Goal: Task Accomplishment & Management: Use online tool/utility

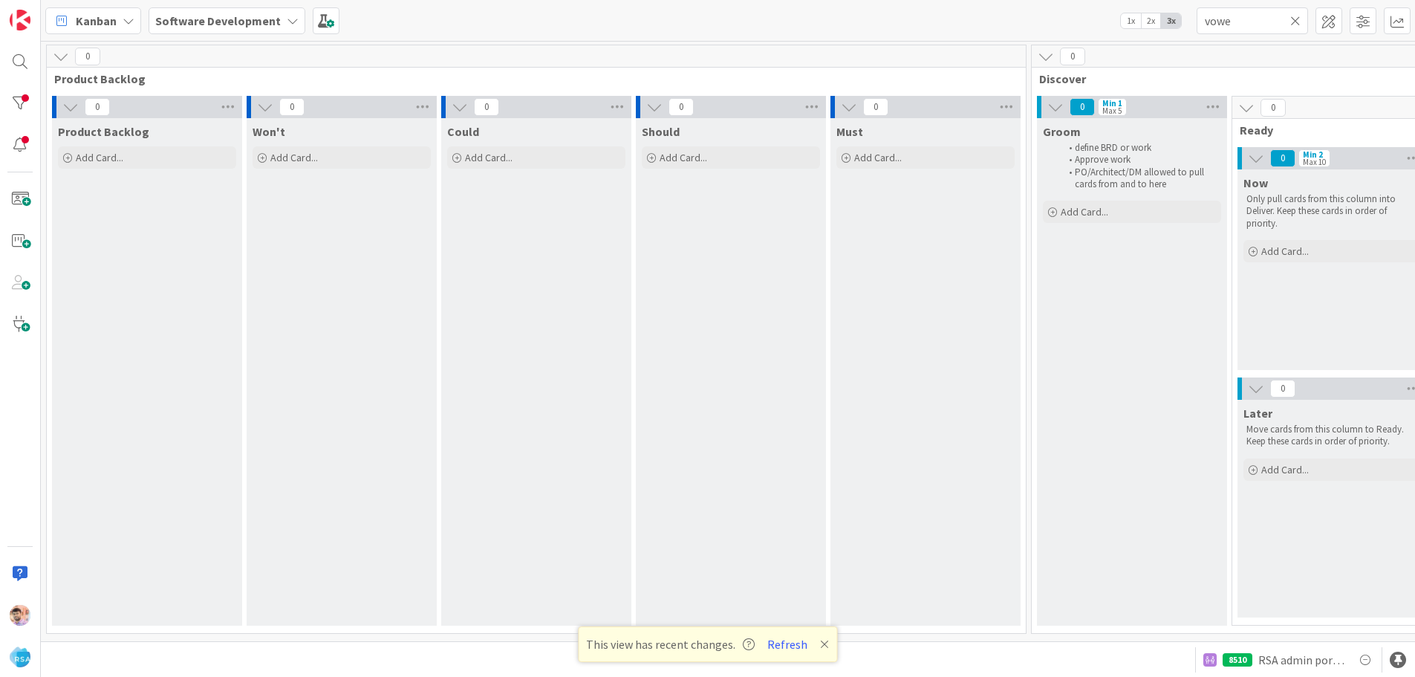
click at [1300, 22] on icon at bounding box center [1296, 20] width 10 height 13
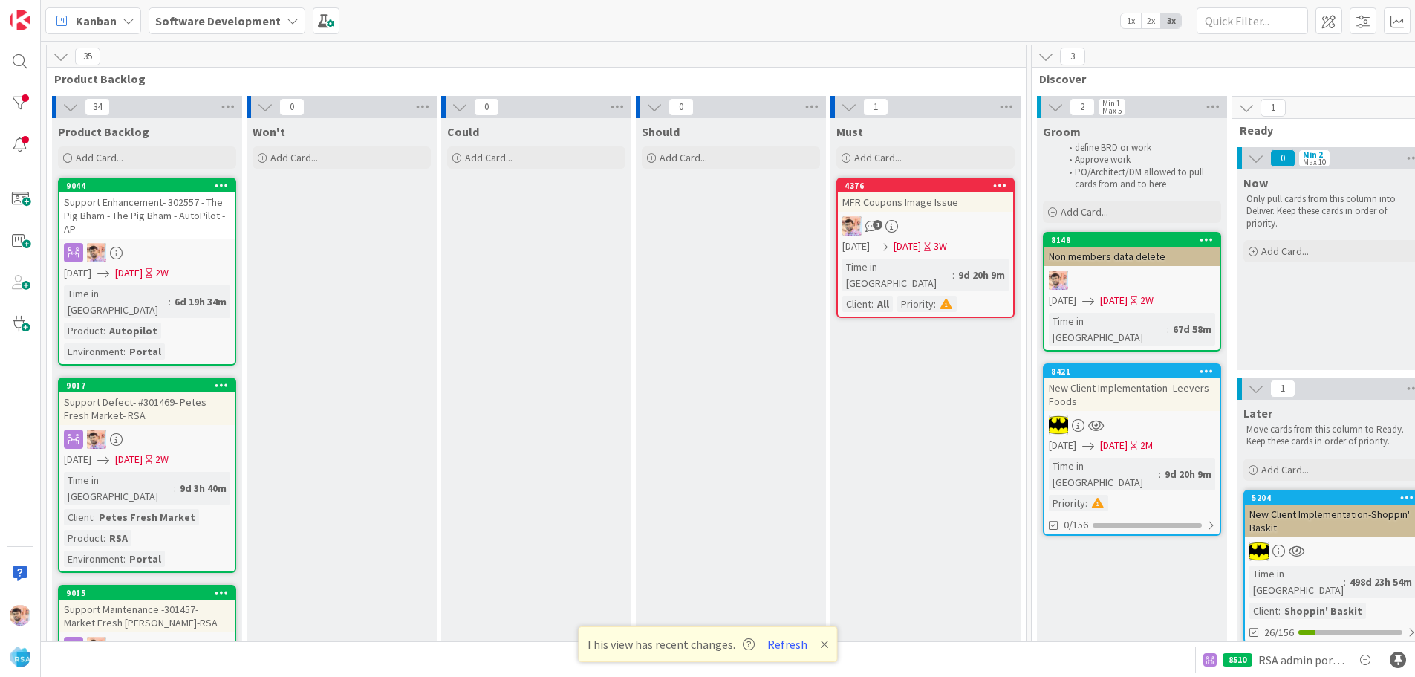
click at [181, 392] on div "Support Defect- #301469- Petes Fresh Market- RSA" at bounding box center [146, 408] width 175 height 33
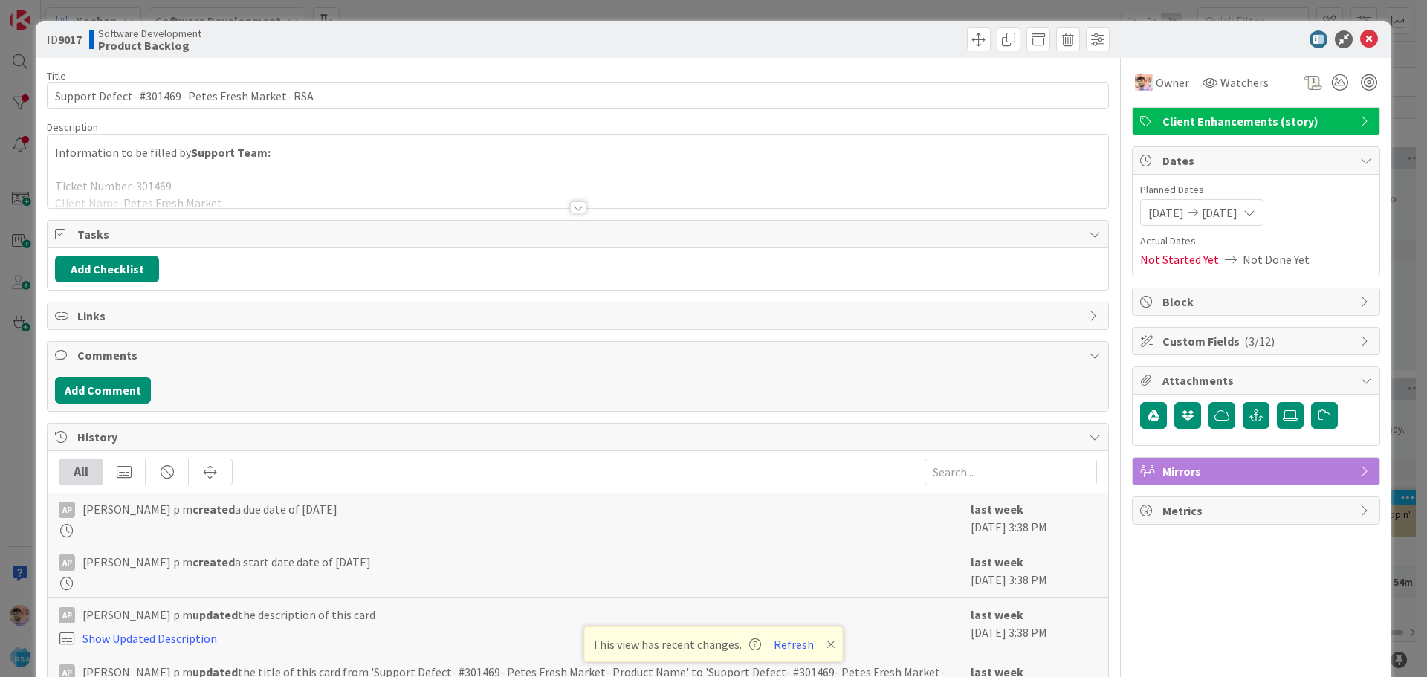
click at [571, 205] on div at bounding box center [578, 207] width 16 height 12
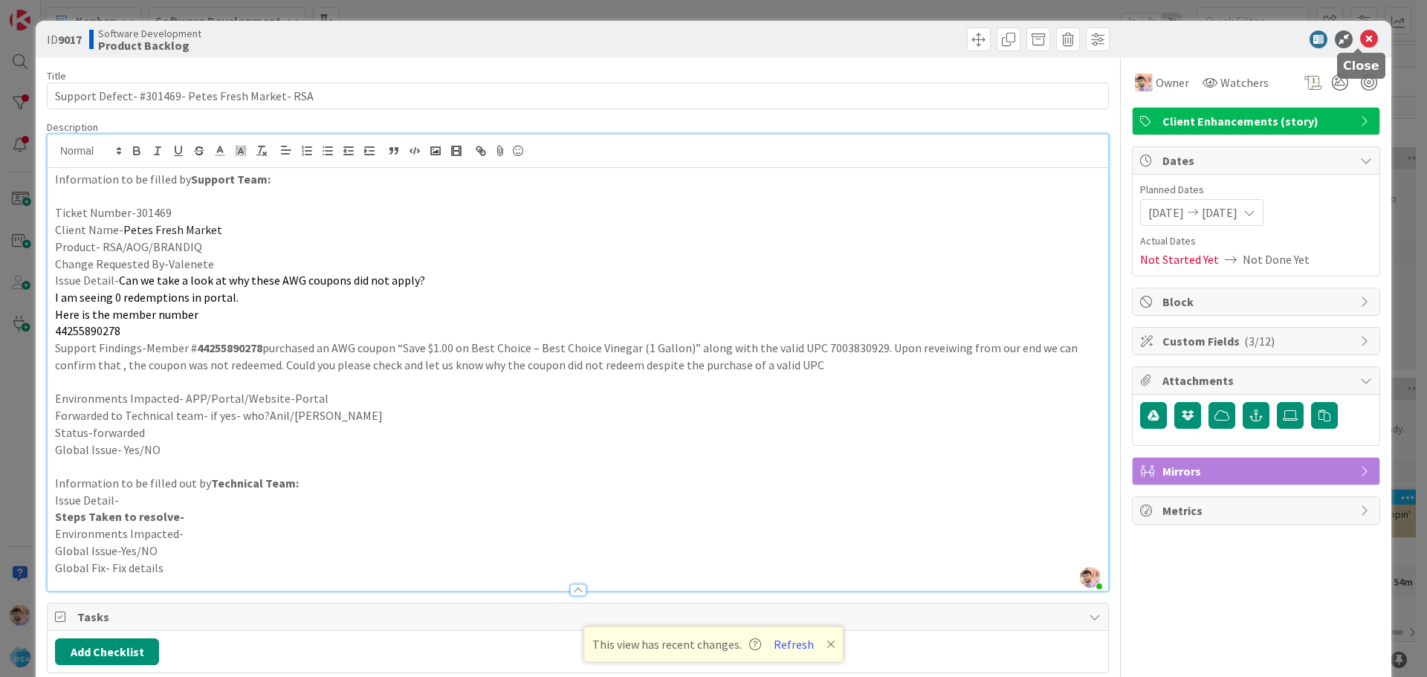
click at [1360, 34] on icon at bounding box center [1369, 39] width 18 height 18
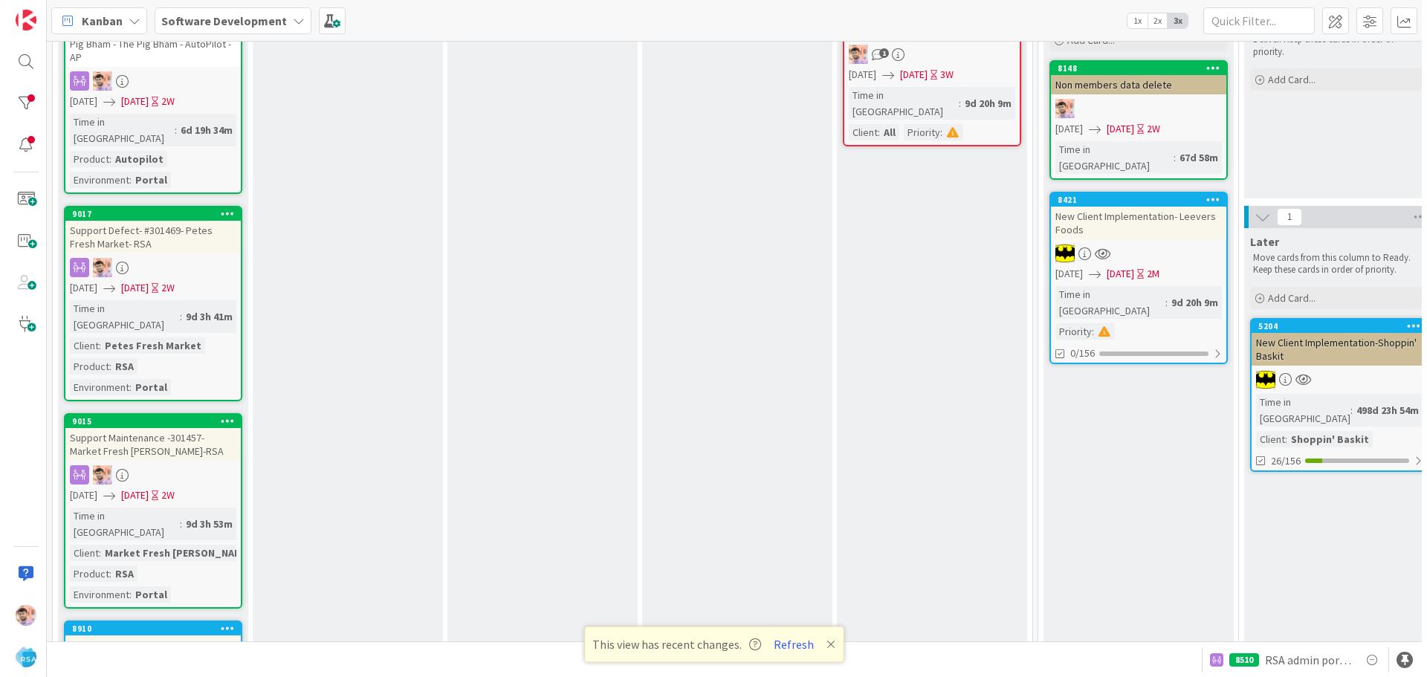
scroll to position [223, 0]
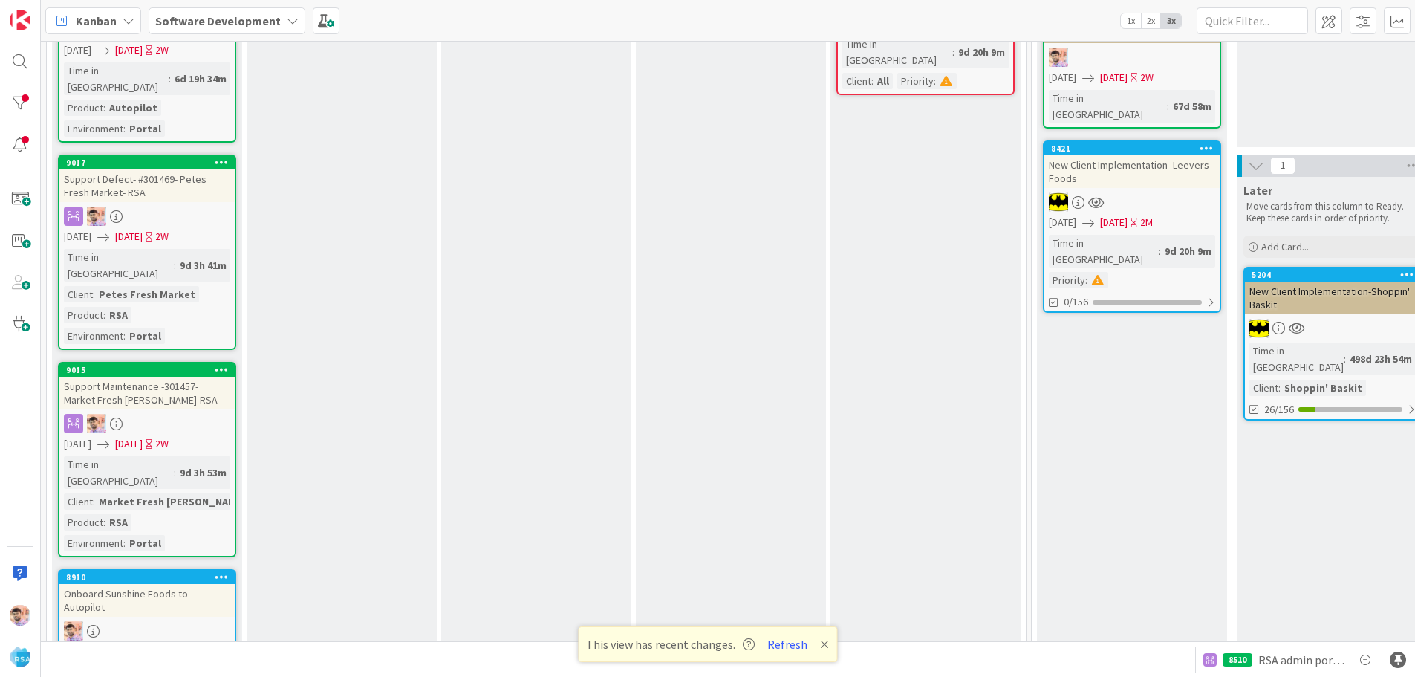
click at [174, 207] on div at bounding box center [146, 216] width 175 height 19
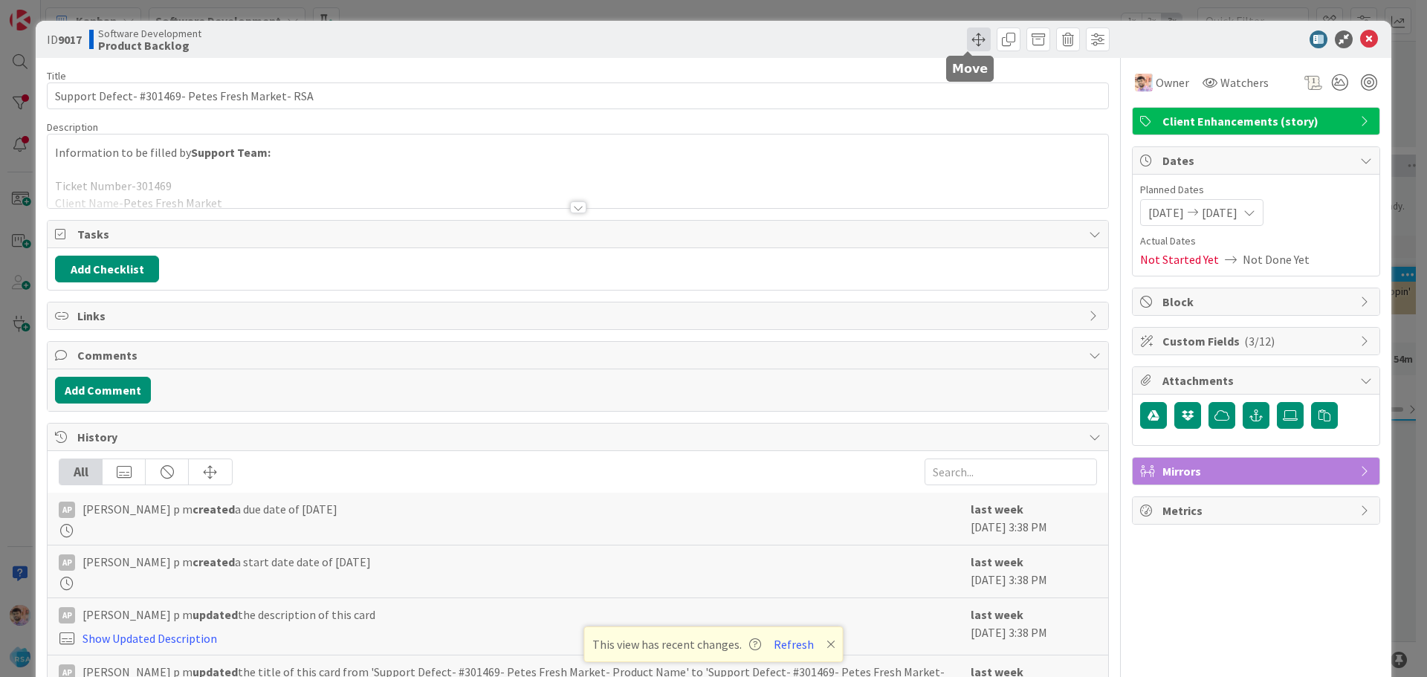
click at [970, 46] on span at bounding box center [979, 39] width 24 height 24
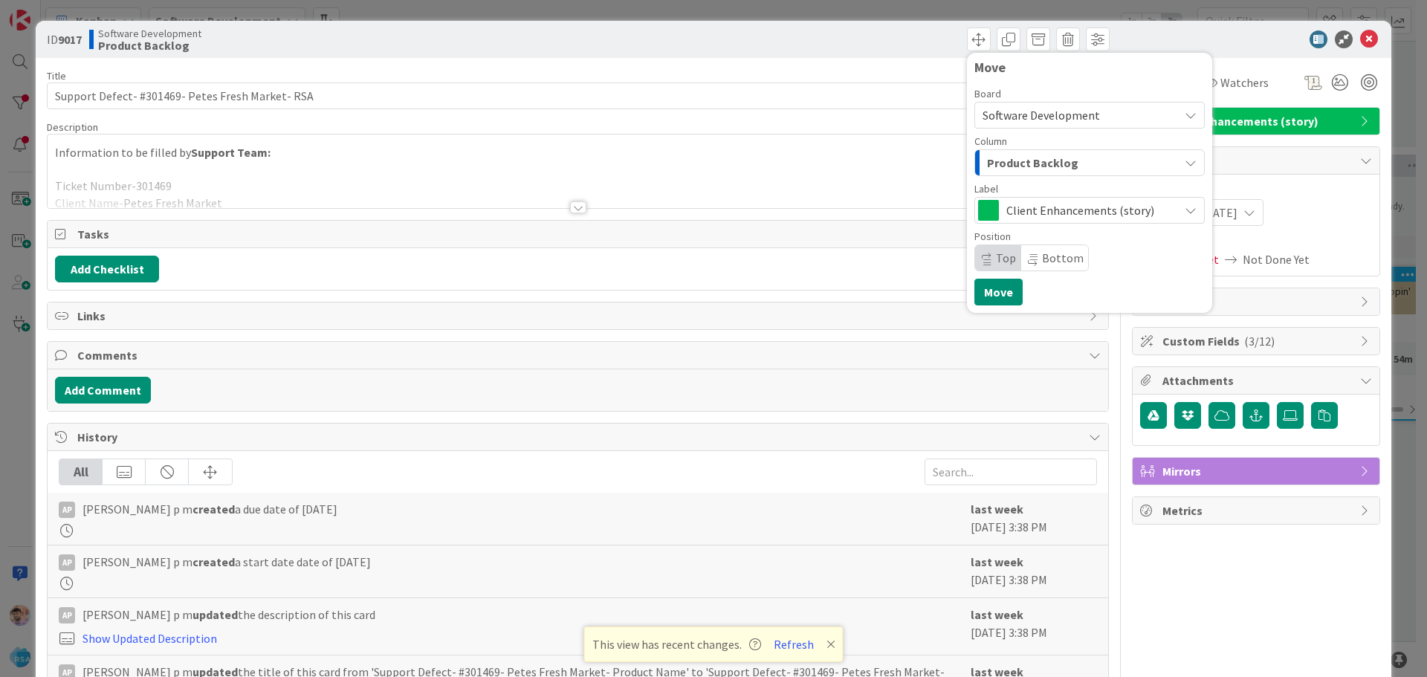
click at [1003, 158] on span "Product Backlog" at bounding box center [1032, 162] width 91 height 19
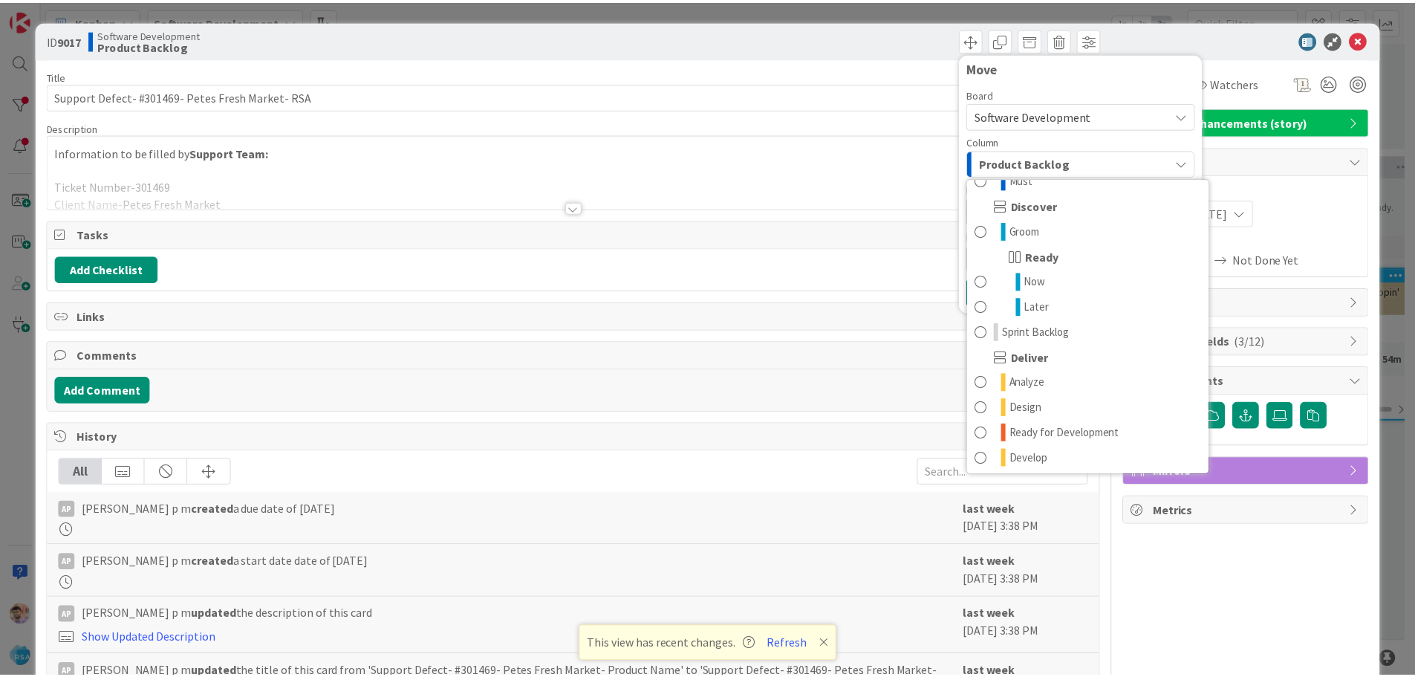
scroll to position [372, 0]
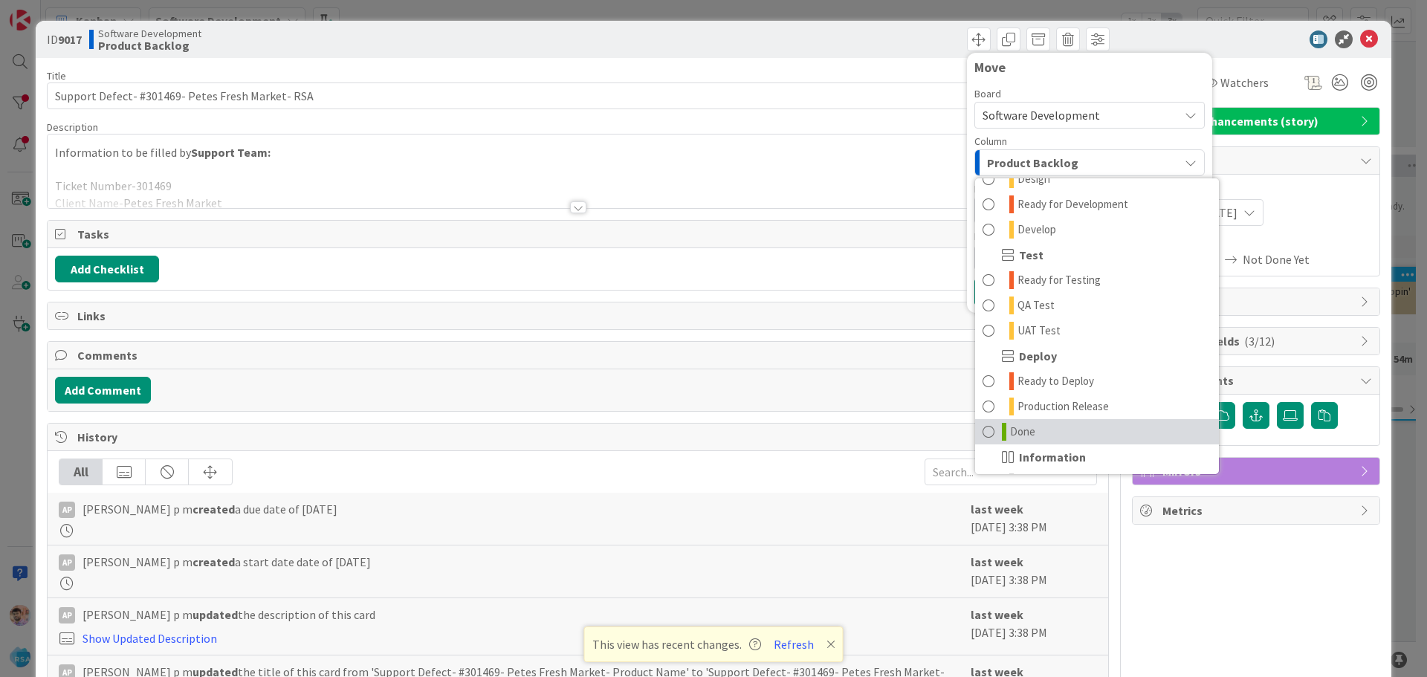
click at [987, 433] on link "Done" at bounding box center [1097, 431] width 244 height 25
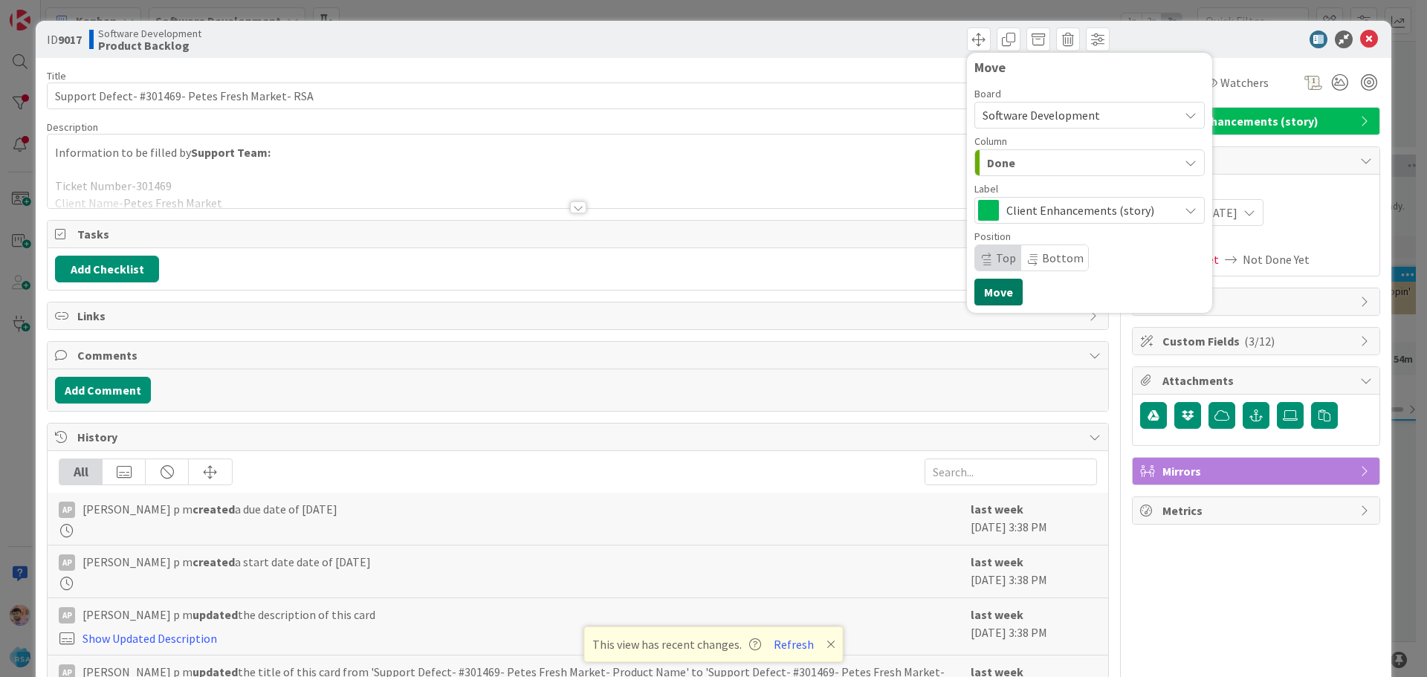
click at [980, 288] on button "Move" at bounding box center [998, 292] width 48 height 27
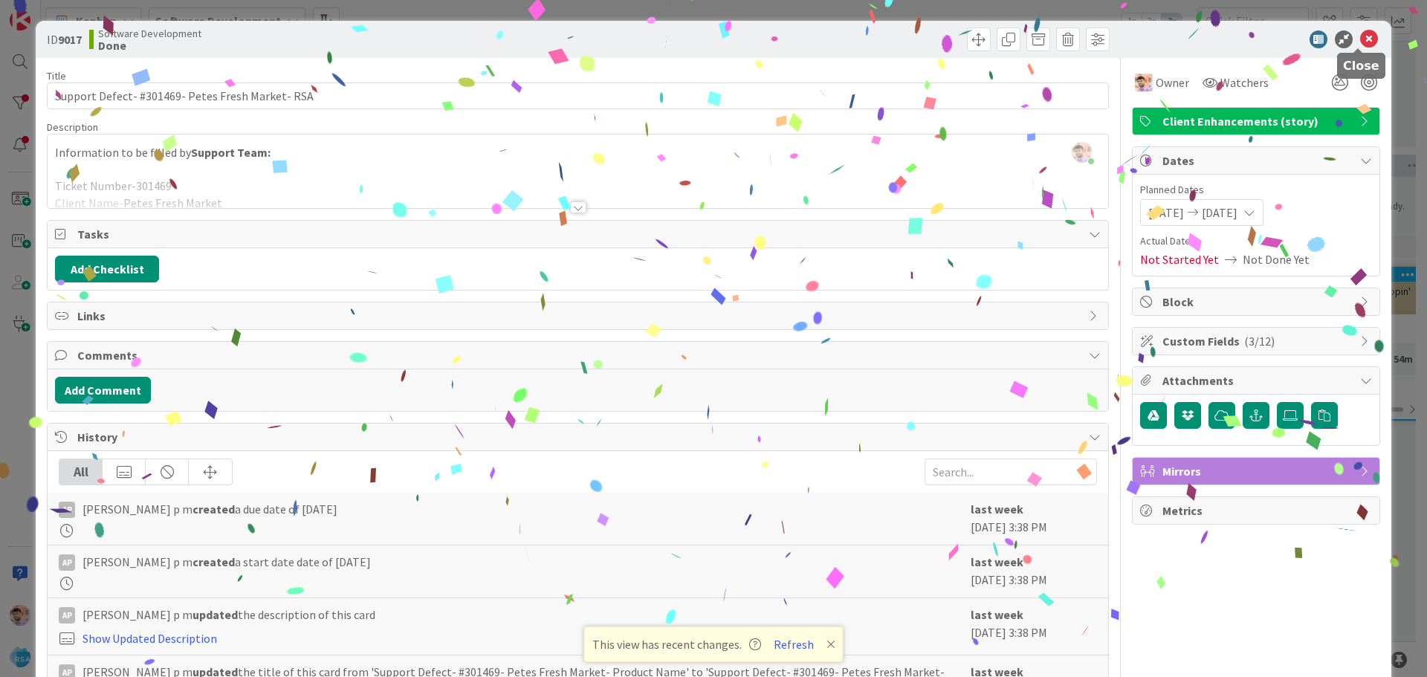
click at [1361, 39] on icon at bounding box center [1369, 39] width 18 height 18
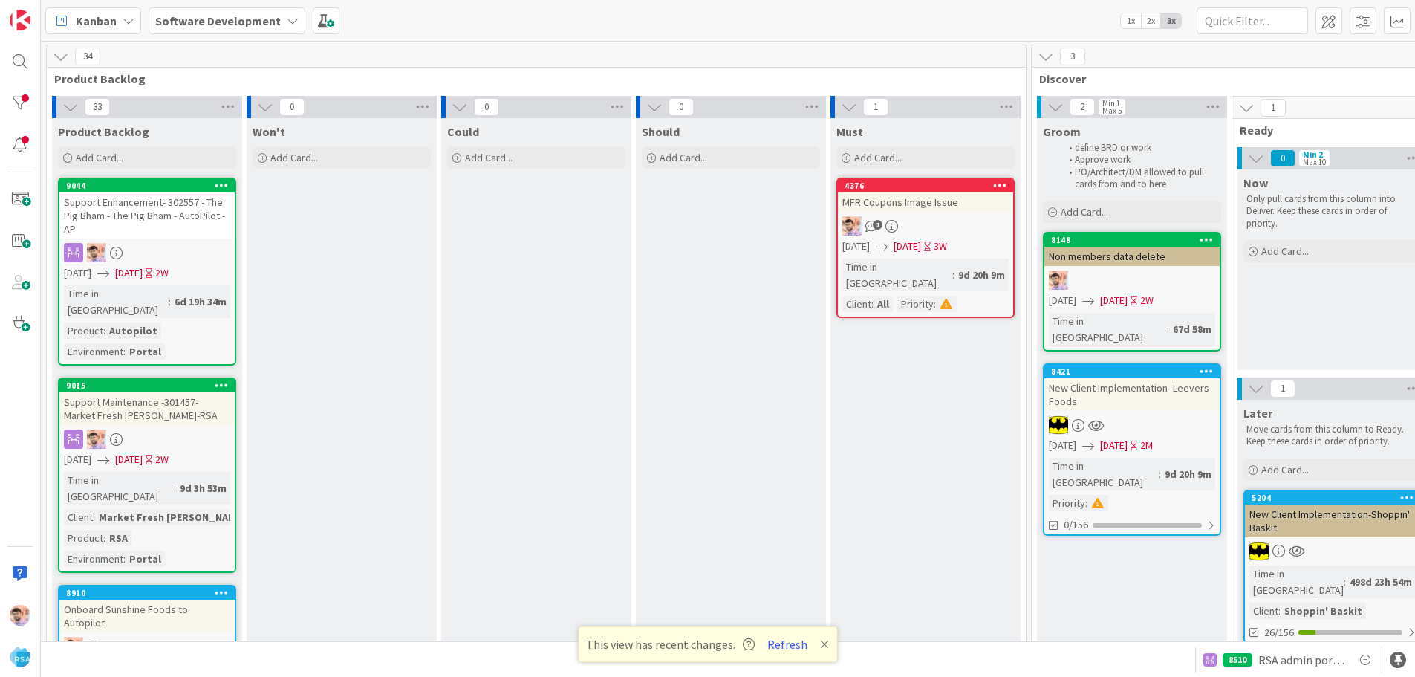
click at [149, 403] on div "Support Maintenance -301457- Market Fresh [PERSON_NAME]-RSA" at bounding box center [146, 408] width 175 height 33
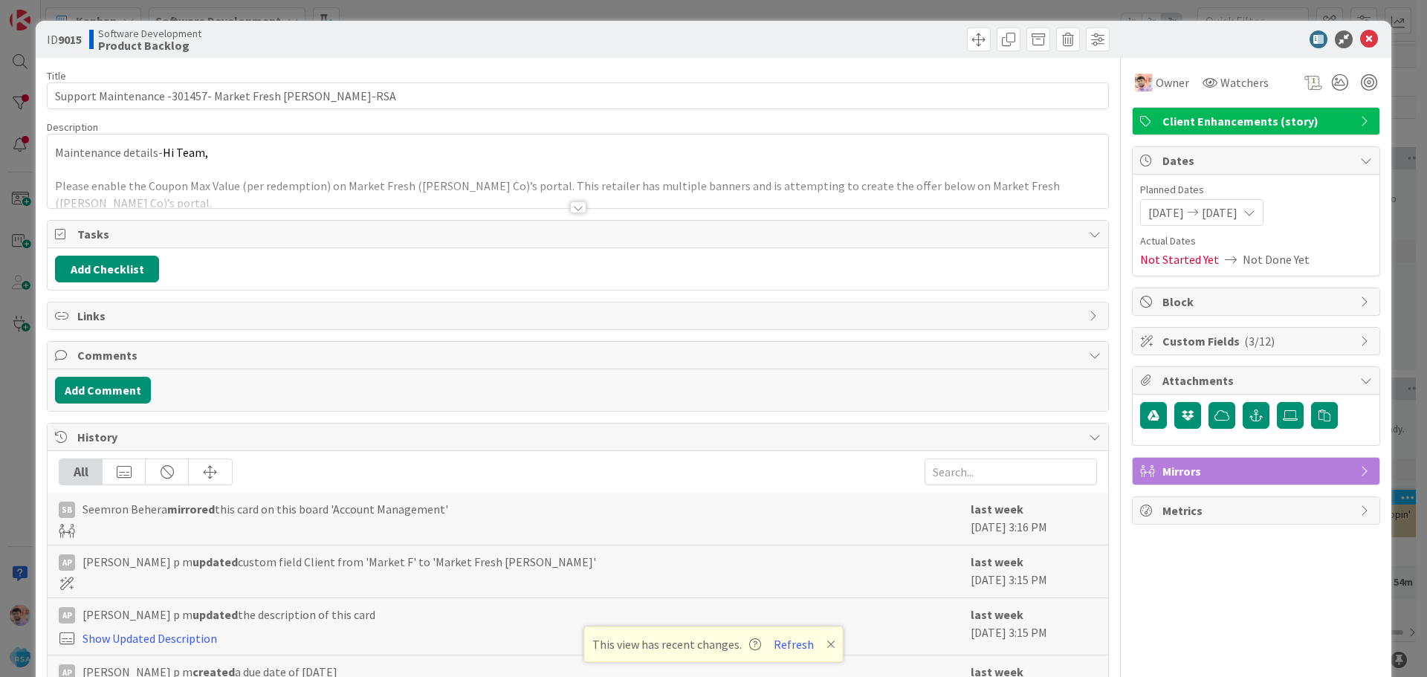
click at [570, 205] on div at bounding box center [578, 207] width 16 height 12
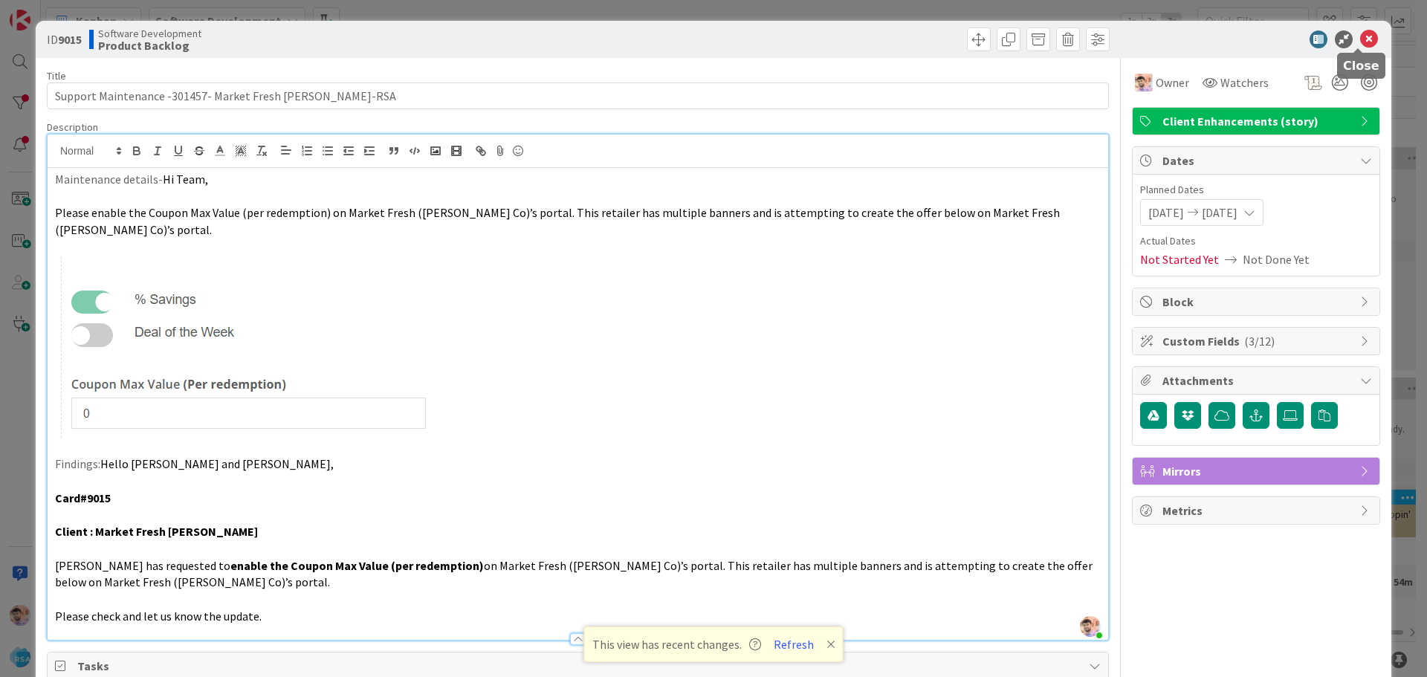
click at [1360, 39] on icon at bounding box center [1369, 39] width 18 height 18
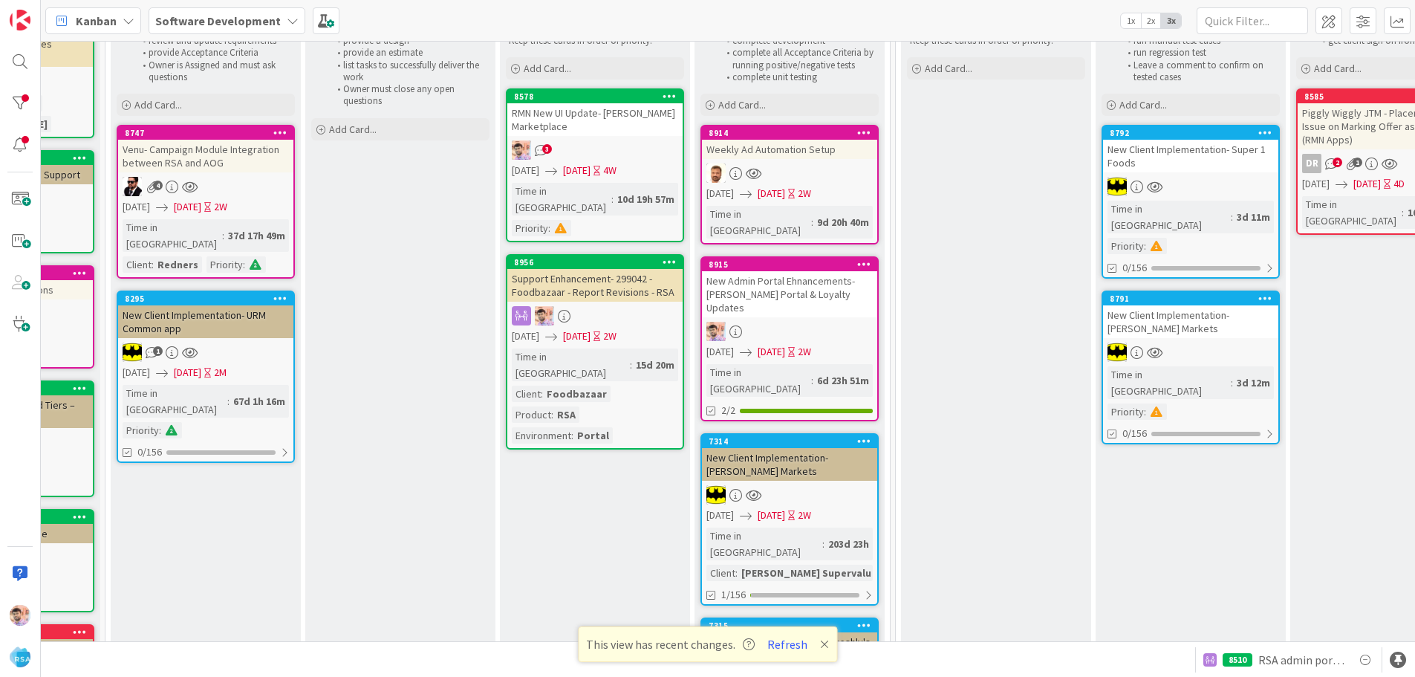
scroll to position [0, 1534]
